Goal: Task Accomplishment & Management: Manage account settings

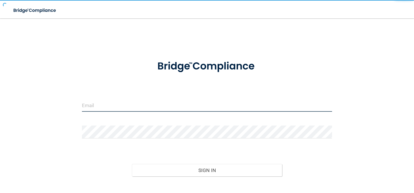
click at [139, 107] on input "email" at bounding box center [207, 105] width 250 height 13
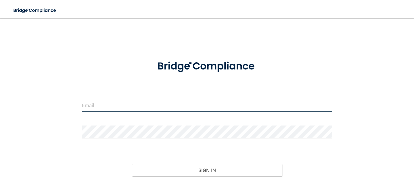
type input "[EMAIL_ADDRESS][DOMAIN_NAME]"
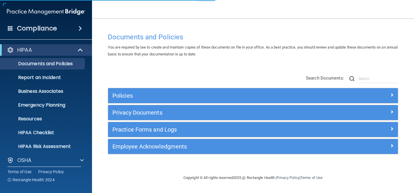
scroll to position [45, 0]
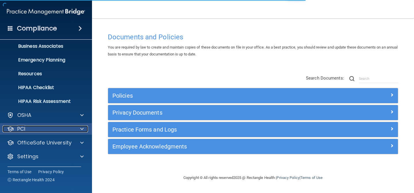
click at [45, 131] on div "PCI" at bounding box center [38, 129] width 71 height 7
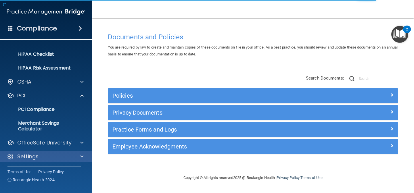
click at [49, 160] on div "Settings" at bounding box center [46, 156] width 92 height 11
click at [48, 155] on div "Settings" at bounding box center [38, 156] width 71 height 7
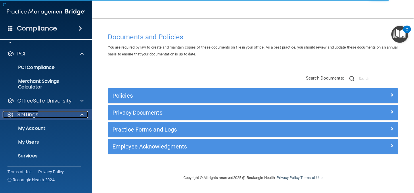
scroll to position [134, 0]
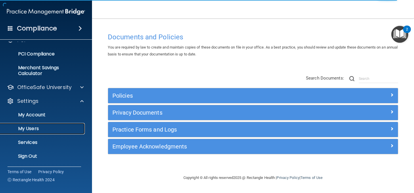
click at [44, 127] on p "My Users" at bounding box center [43, 129] width 78 height 6
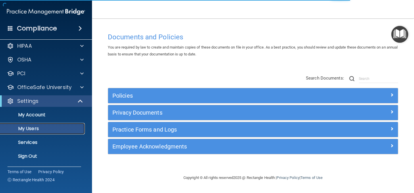
scroll to position [4, 0]
select select "20"
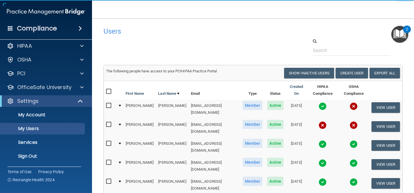
click at [318, 102] on img at bounding box center [322, 106] width 8 height 8
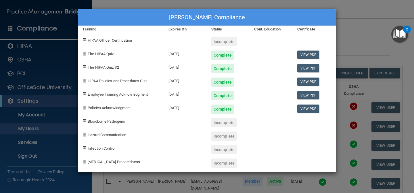
click at [344, 28] on div "[PERSON_NAME] Compliance Training Expires On Status Cont. Education Certificate…" at bounding box center [207, 96] width 414 height 193
